Goal: Task Accomplishment & Management: Manage account settings

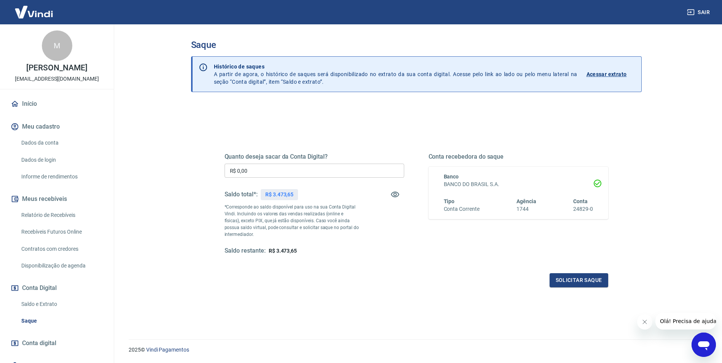
click at [303, 168] on input "R$ 0,00" at bounding box center [315, 171] width 180 height 14
type input "R$ 0,34"
drag, startPoint x: 53, startPoint y: 301, endPoint x: 66, endPoint y: 291, distance: 16.4
click at [53, 301] on link "Saldo e Extrato" at bounding box center [61, 304] width 86 height 16
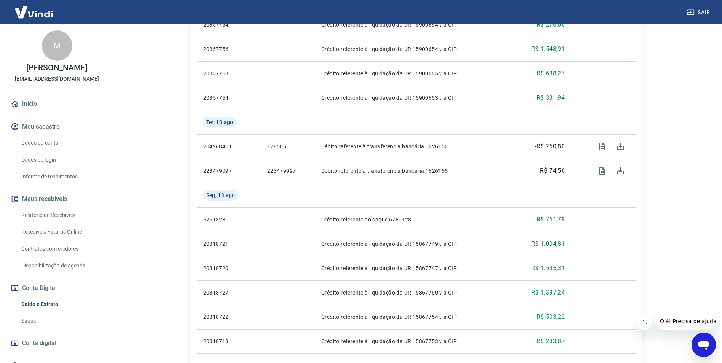
scroll to position [266, 0]
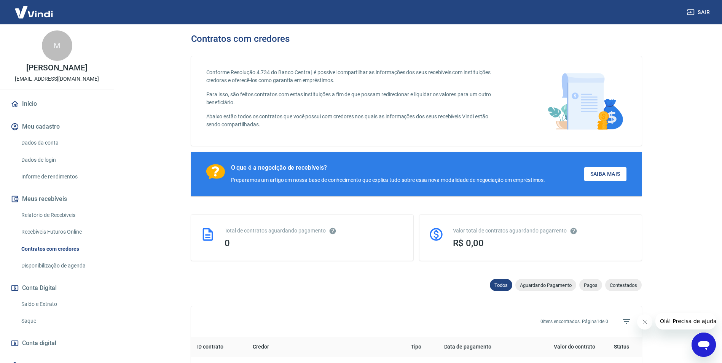
click at [91, 208] on link "Relatório de Recebíveis" at bounding box center [61, 215] width 86 height 16
click at [78, 212] on link "Relatório de Recebíveis" at bounding box center [61, 215] width 86 height 16
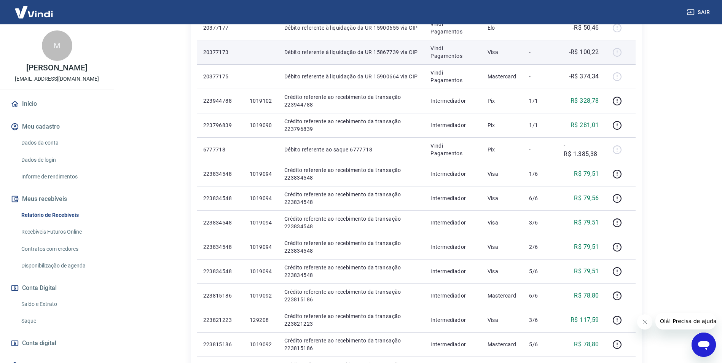
scroll to position [238, 0]
